Goal: Task Accomplishment & Management: Use online tool/utility

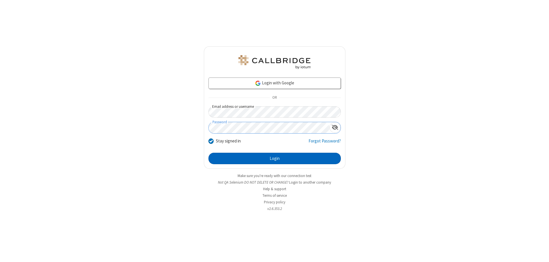
click at [275, 159] on button "Login" at bounding box center [275, 158] width 132 height 11
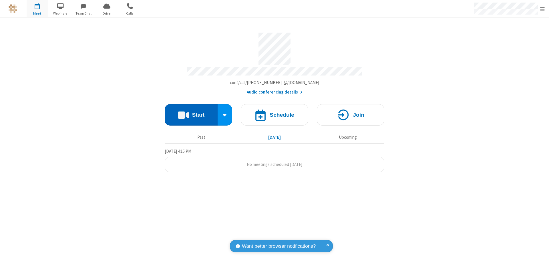
click at [191, 112] on button "Start" at bounding box center [191, 114] width 53 height 21
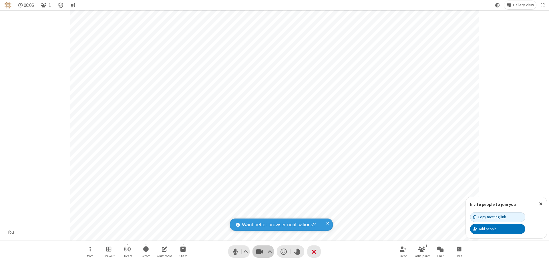
click at [260, 251] on span "Stop video (⌘+Shift+V)" at bounding box center [259, 251] width 9 height 8
click at [260, 251] on span "Start video (⌘+Shift+V)" at bounding box center [259, 251] width 9 height 8
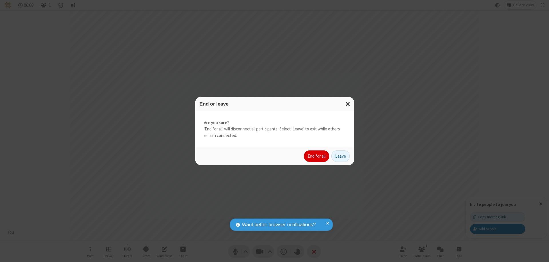
click at [317, 156] on button "End for all" at bounding box center [316, 155] width 25 height 11
